Goal: Subscribe to service/newsletter

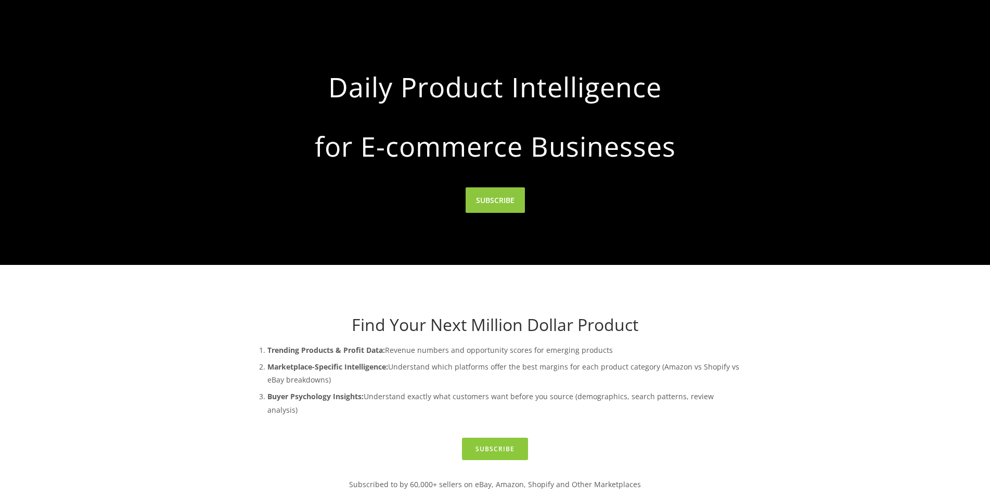
scroll to position [312, 0]
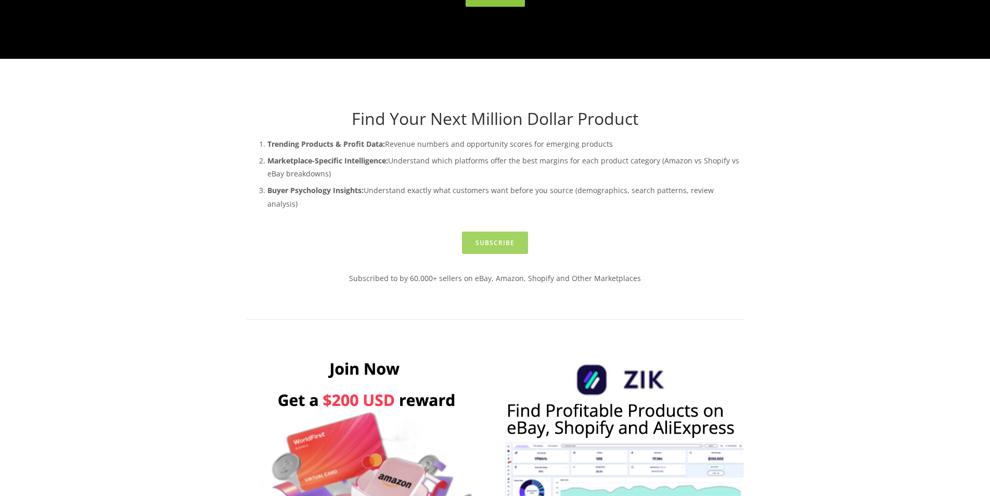
click at [497, 232] on link "Subscribe" at bounding box center [495, 243] width 66 height 22
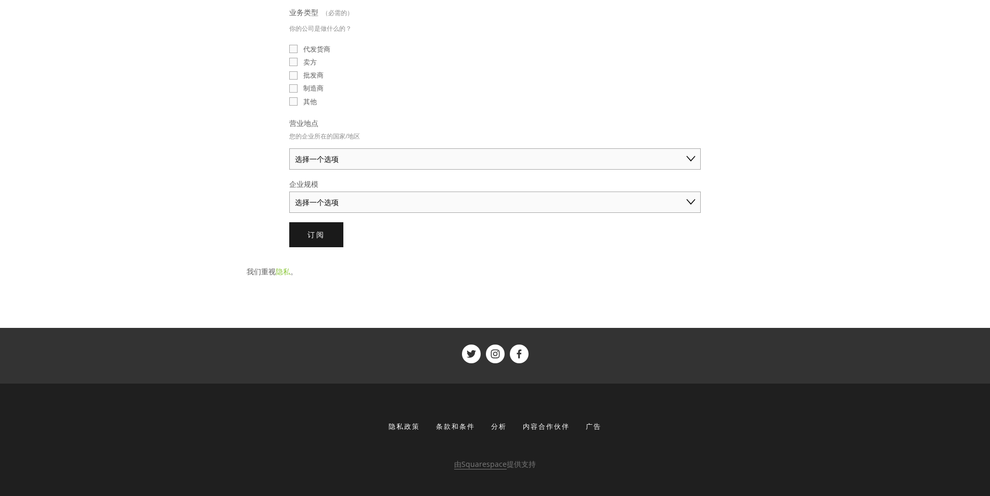
scroll to position [104, 0]
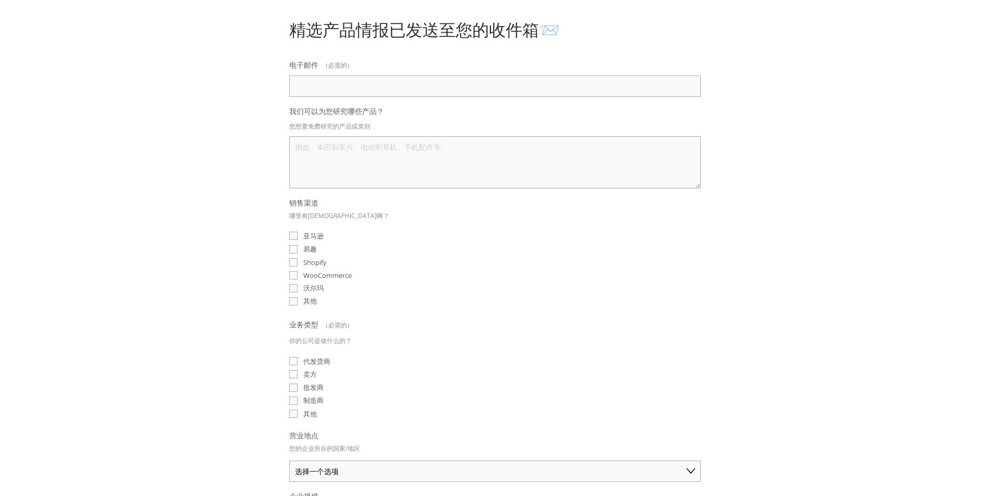
click at [297, 247] on input "易趣" at bounding box center [293, 249] width 8 height 8
checkbox input "true"
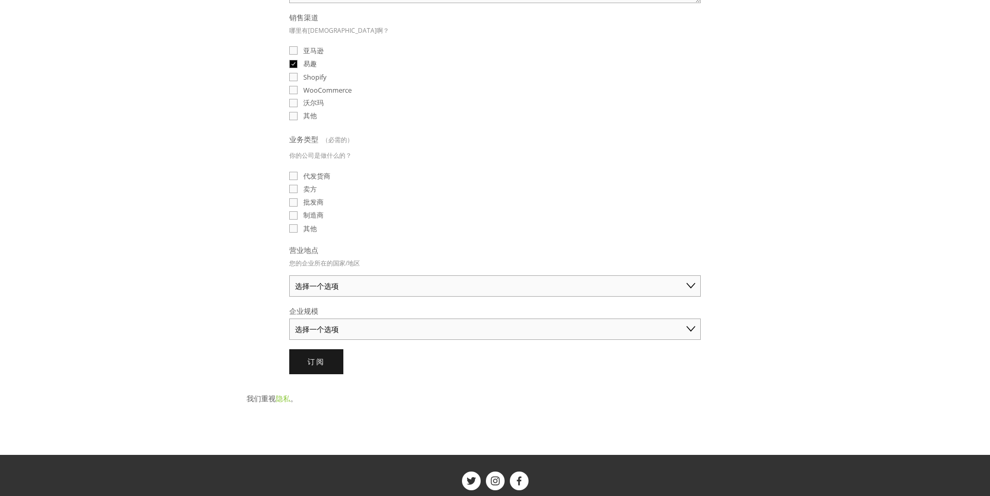
scroll to position [416, 0]
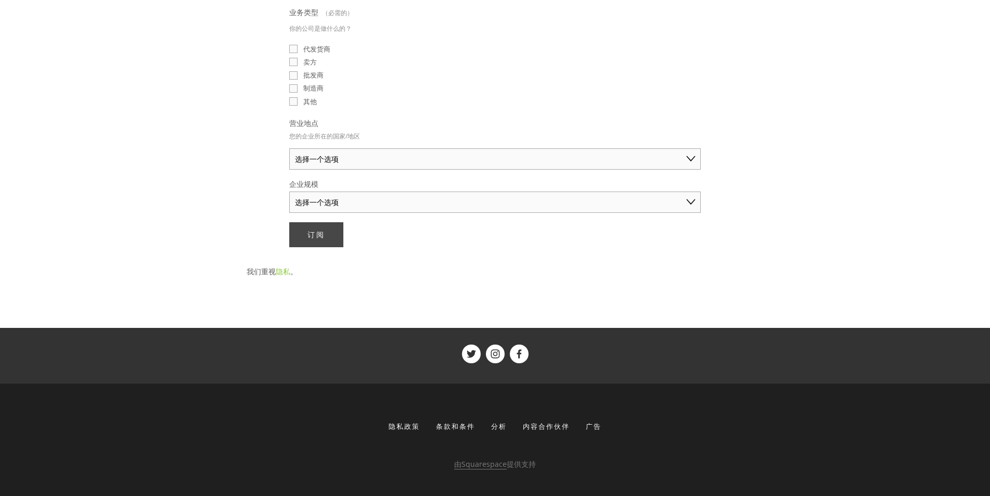
click at [323, 232] on button "订阅 订阅" at bounding box center [316, 234] width 54 height 25
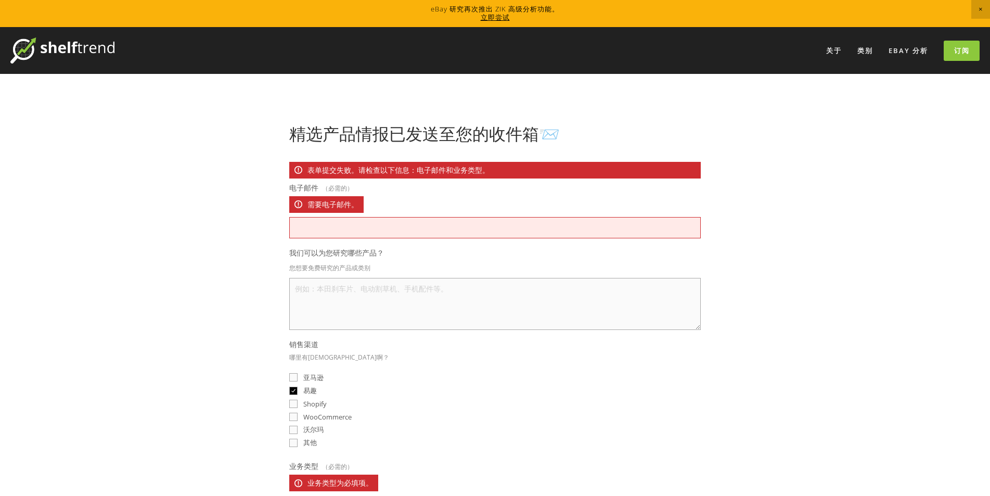
click at [323, 232] on input "电子邮件 （必需的） 需要电子邮件。" at bounding box center [495, 227] width 412 height 21
click at [905, 47] on font "eBay 分析" at bounding box center [909, 50] width 40 height 9
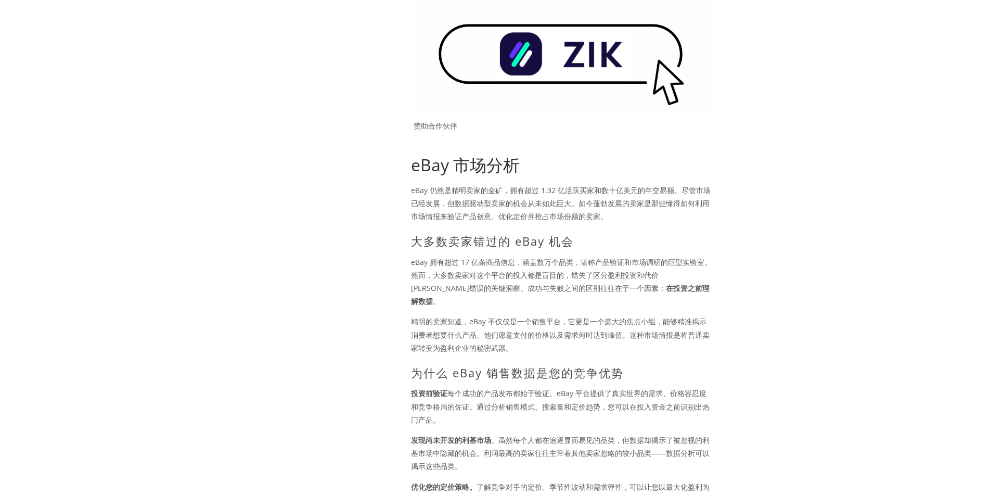
scroll to position [55, 0]
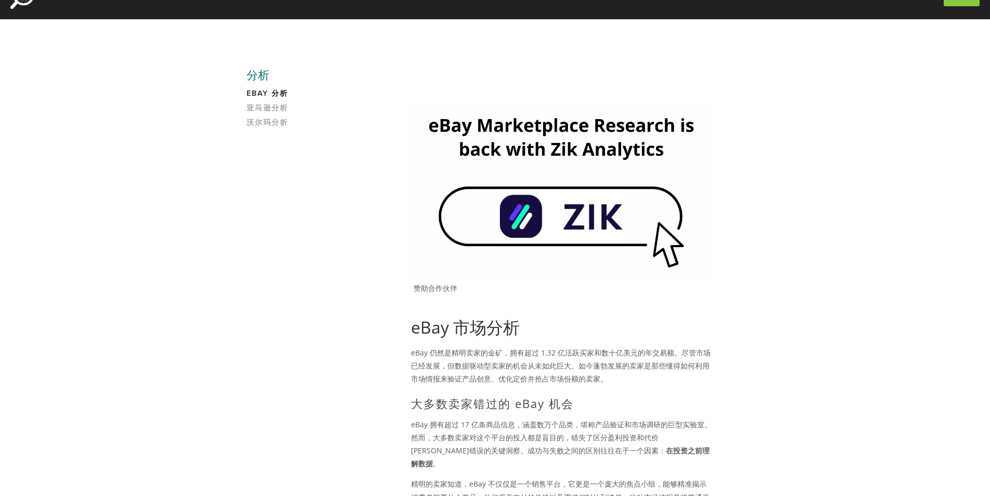
click at [560, 204] on img at bounding box center [561, 189] width 301 height 169
